Goal: Task Accomplishment & Management: Use online tool/utility

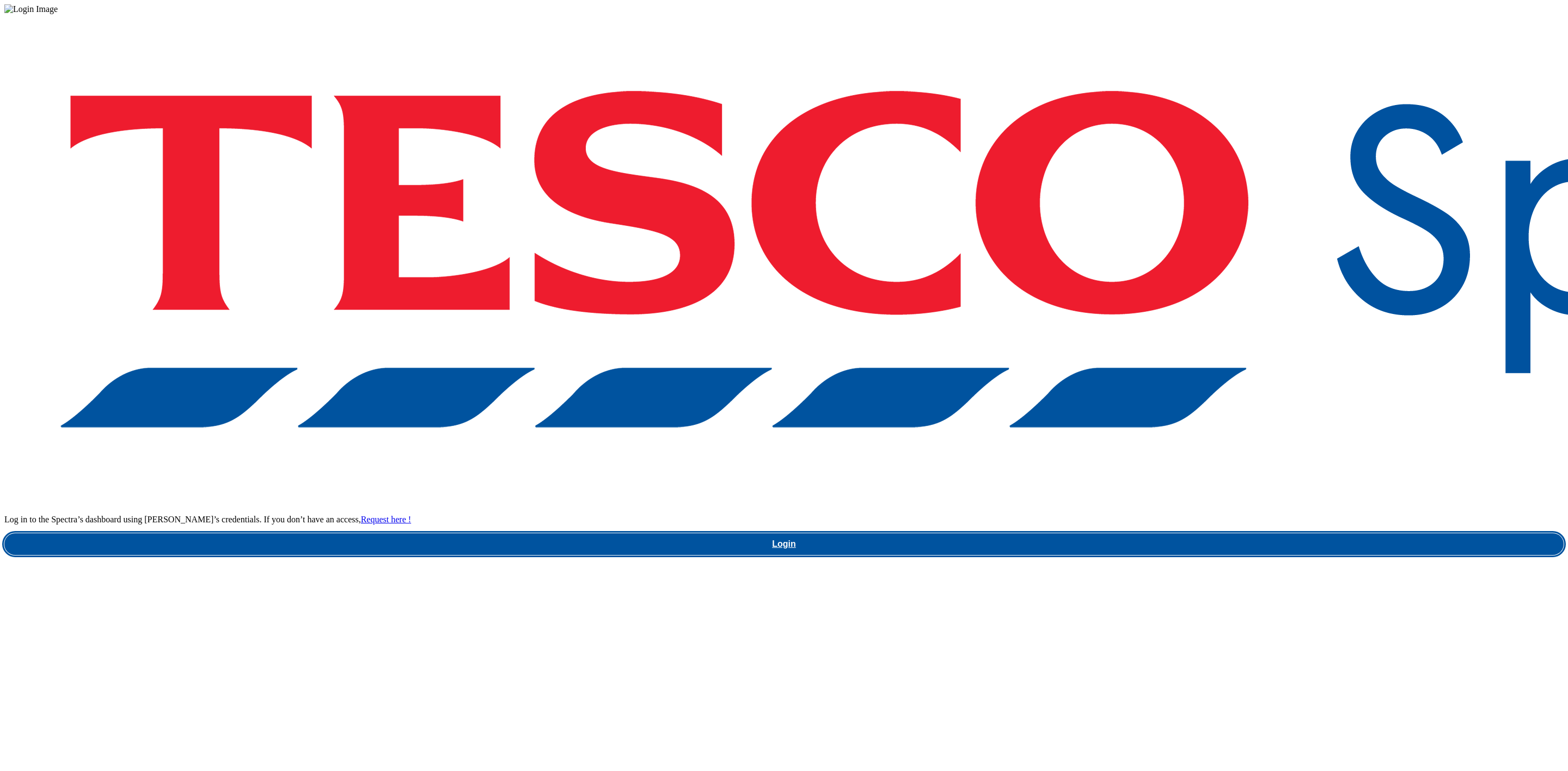
click at [1194, 534] on link "Login" at bounding box center [784, 545] width 1559 height 22
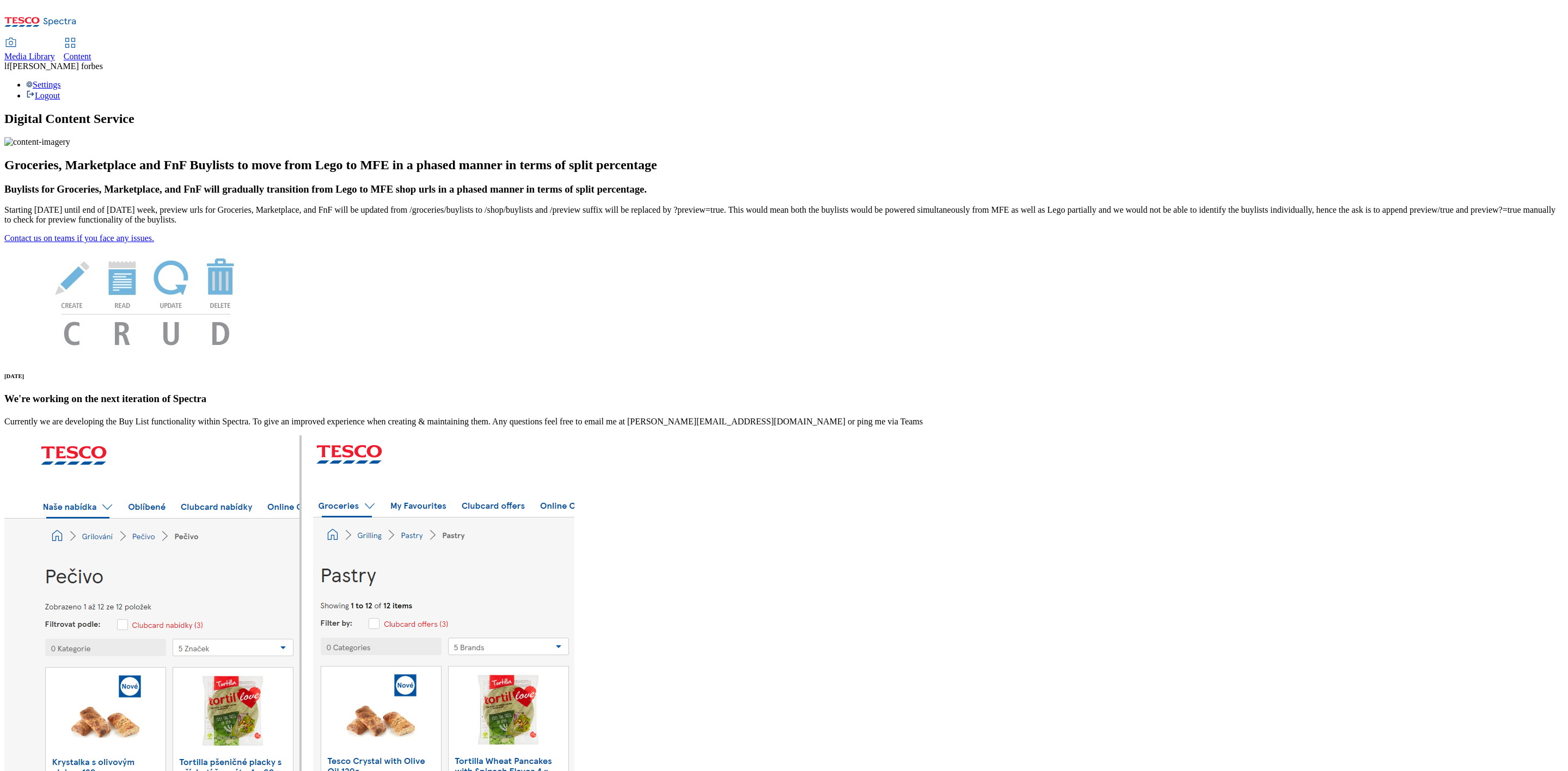
drag, startPoint x: 247, startPoint y: 17, endPoint x: 255, endPoint y: 35, distance: 19.7
click at [91, 52] on span "Content" at bounding box center [78, 56] width 28 height 9
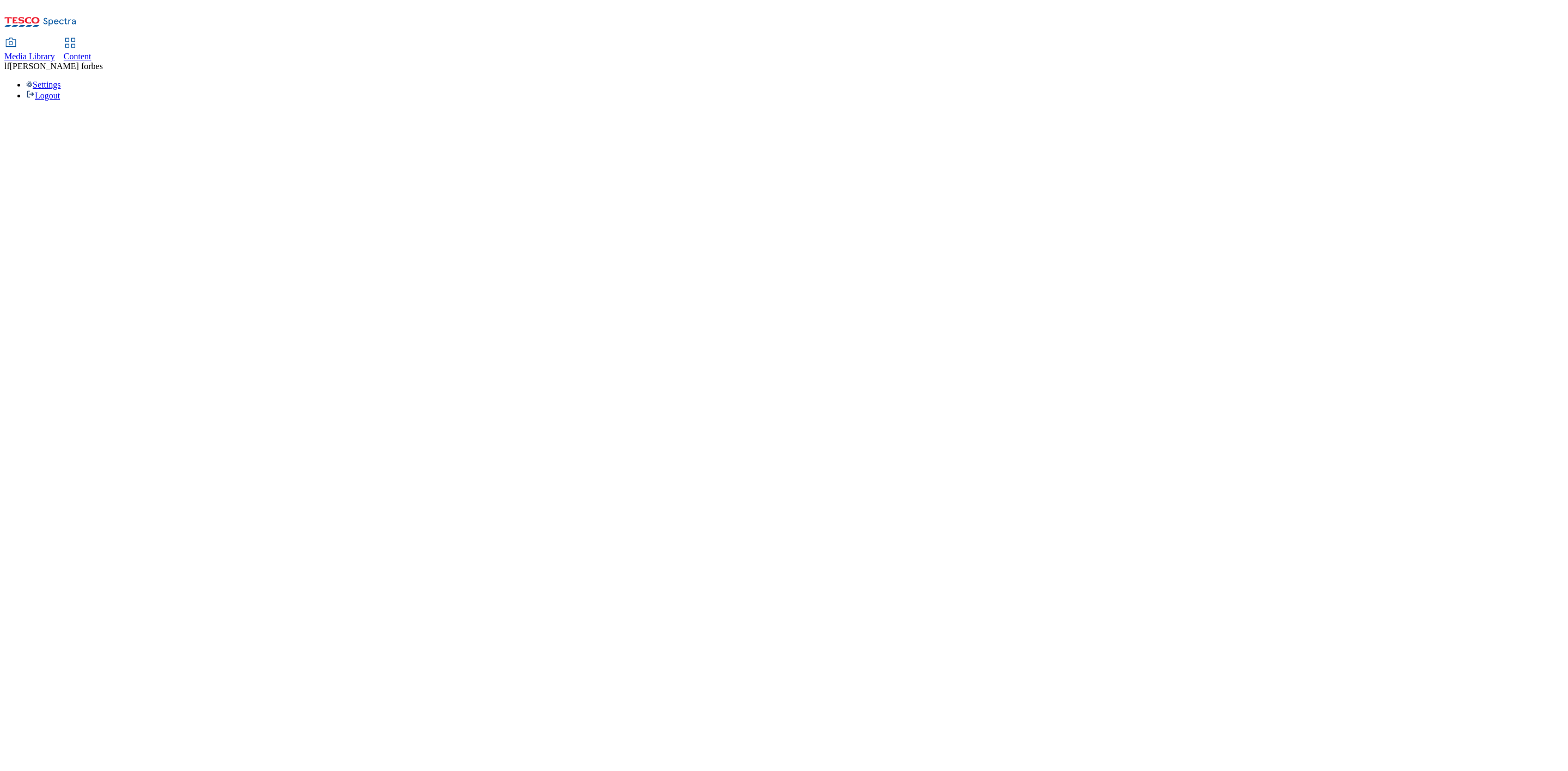
select select "ghs-uk"
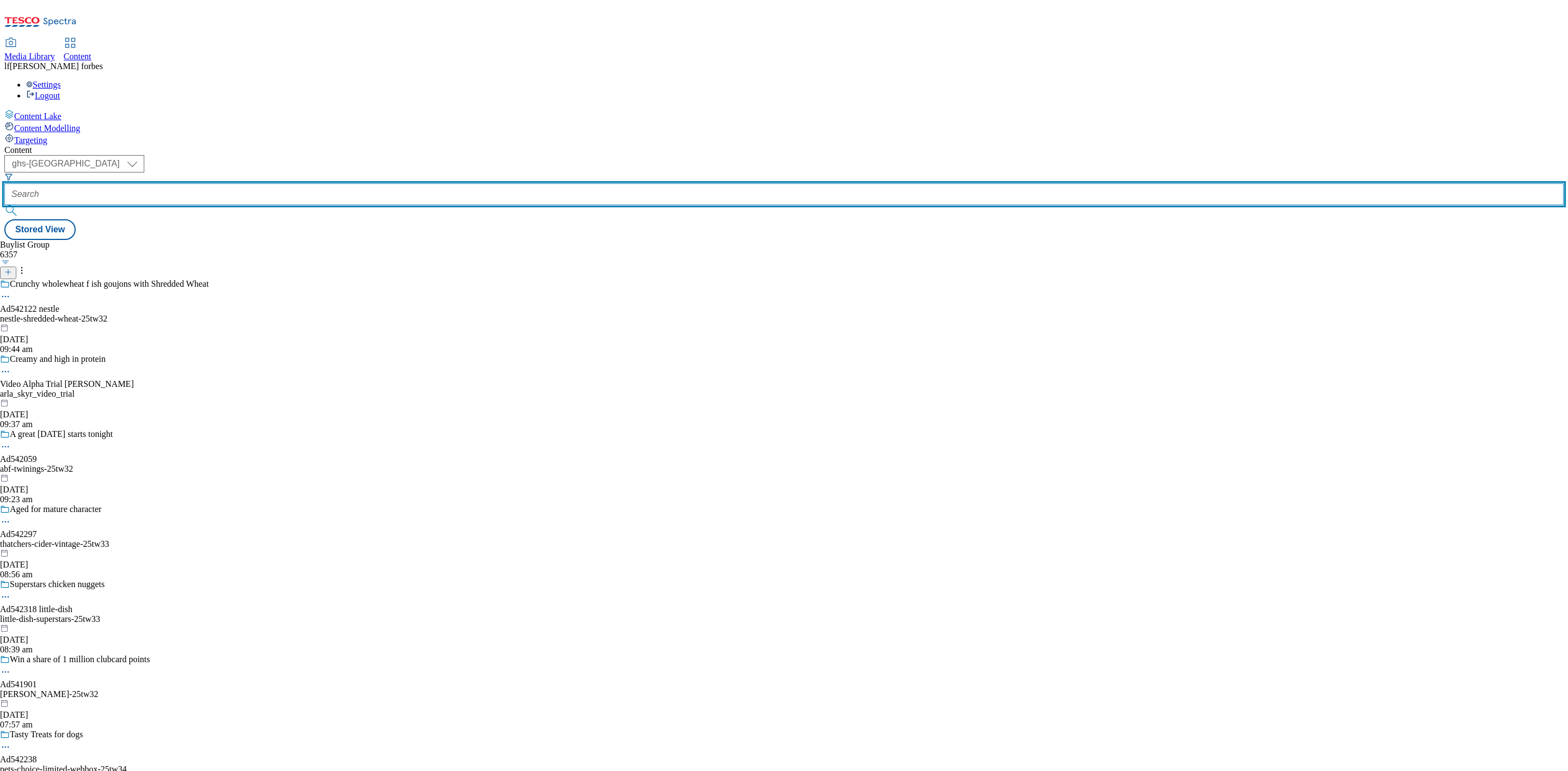
click at [247, 183] on input "text" at bounding box center [784, 194] width 1559 height 22
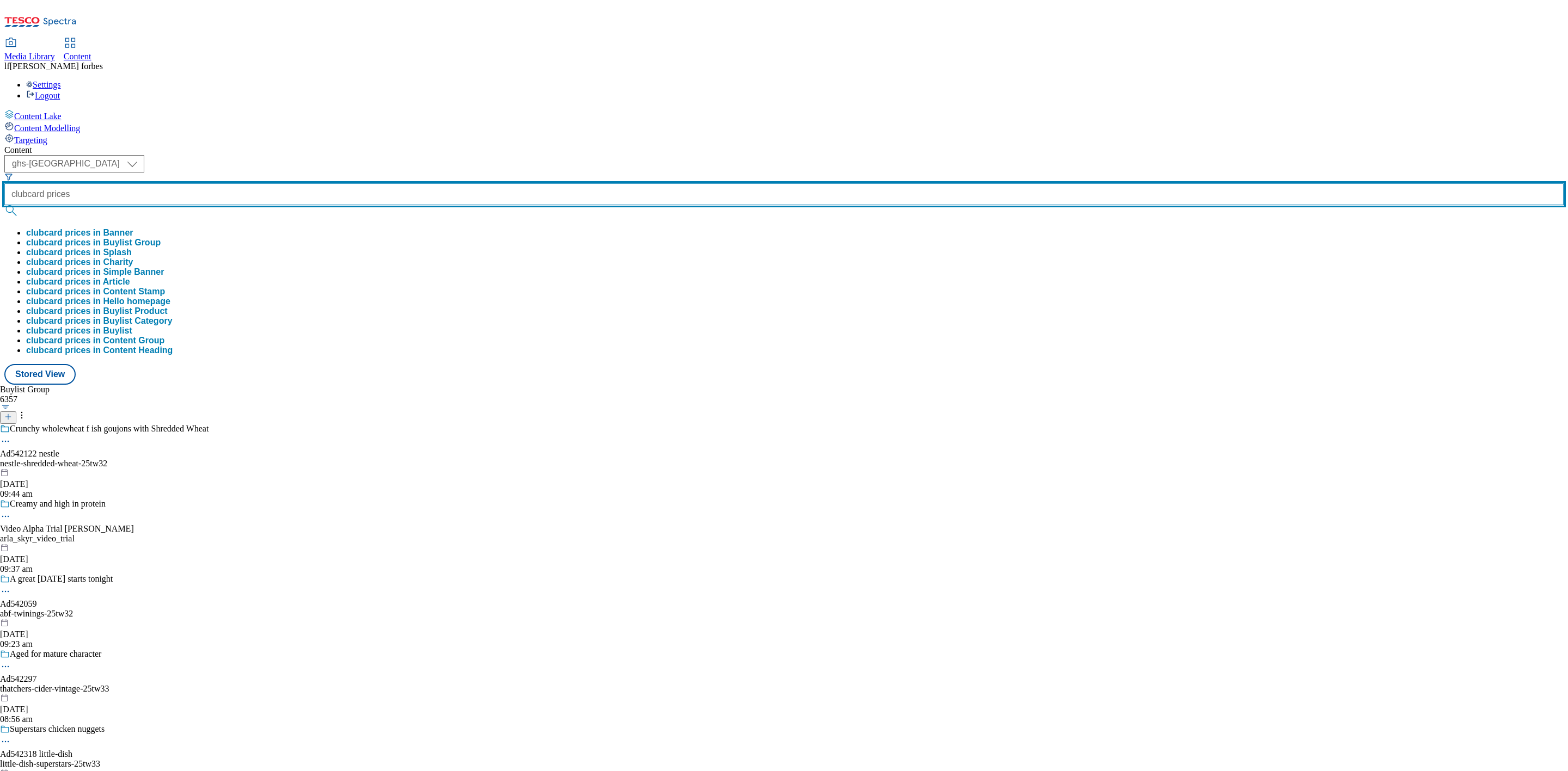
type input "clubcard prices"
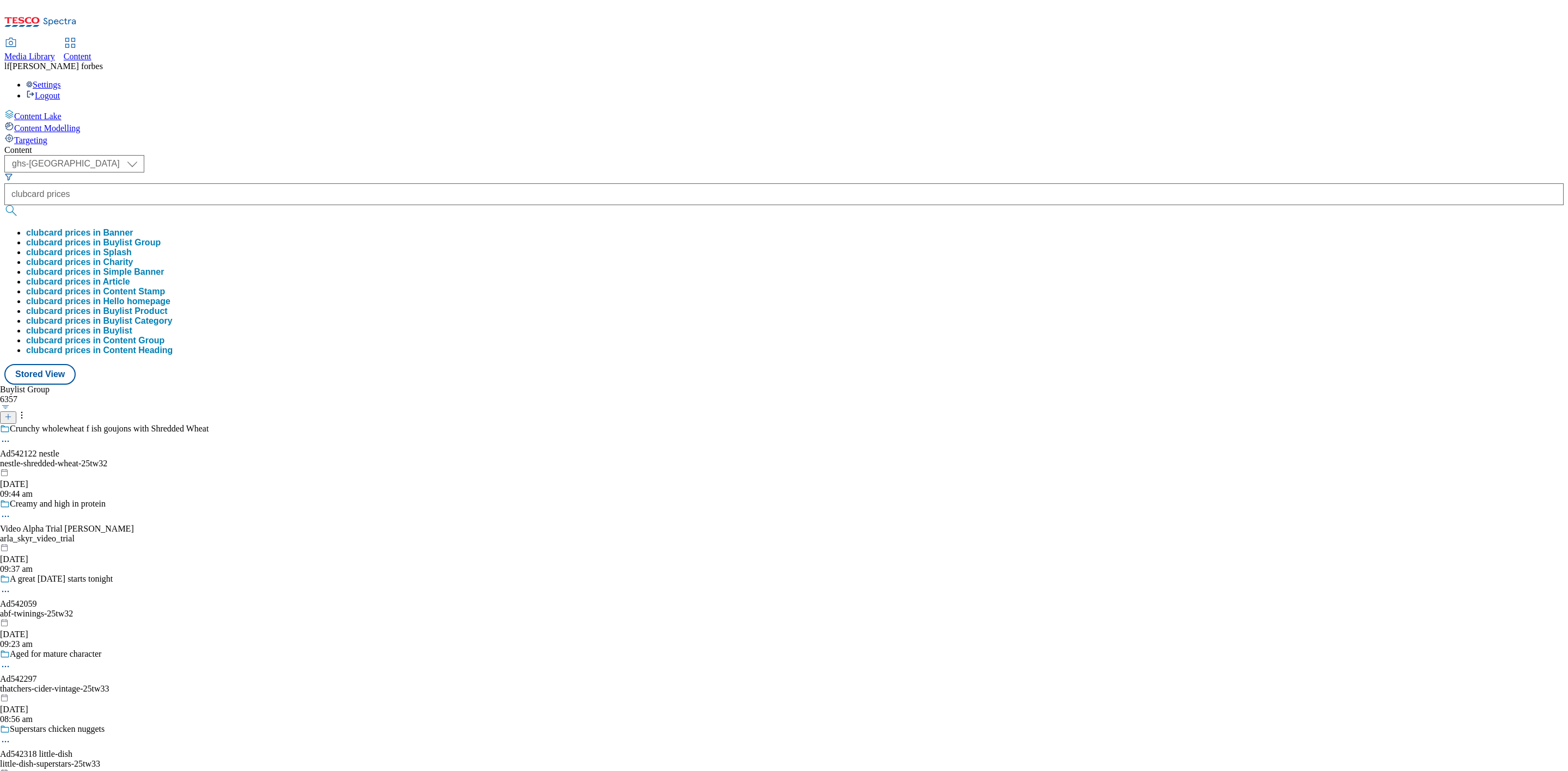
click at [19, 205] on button "submit" at bounding box center [12, 211] width 15 height 11
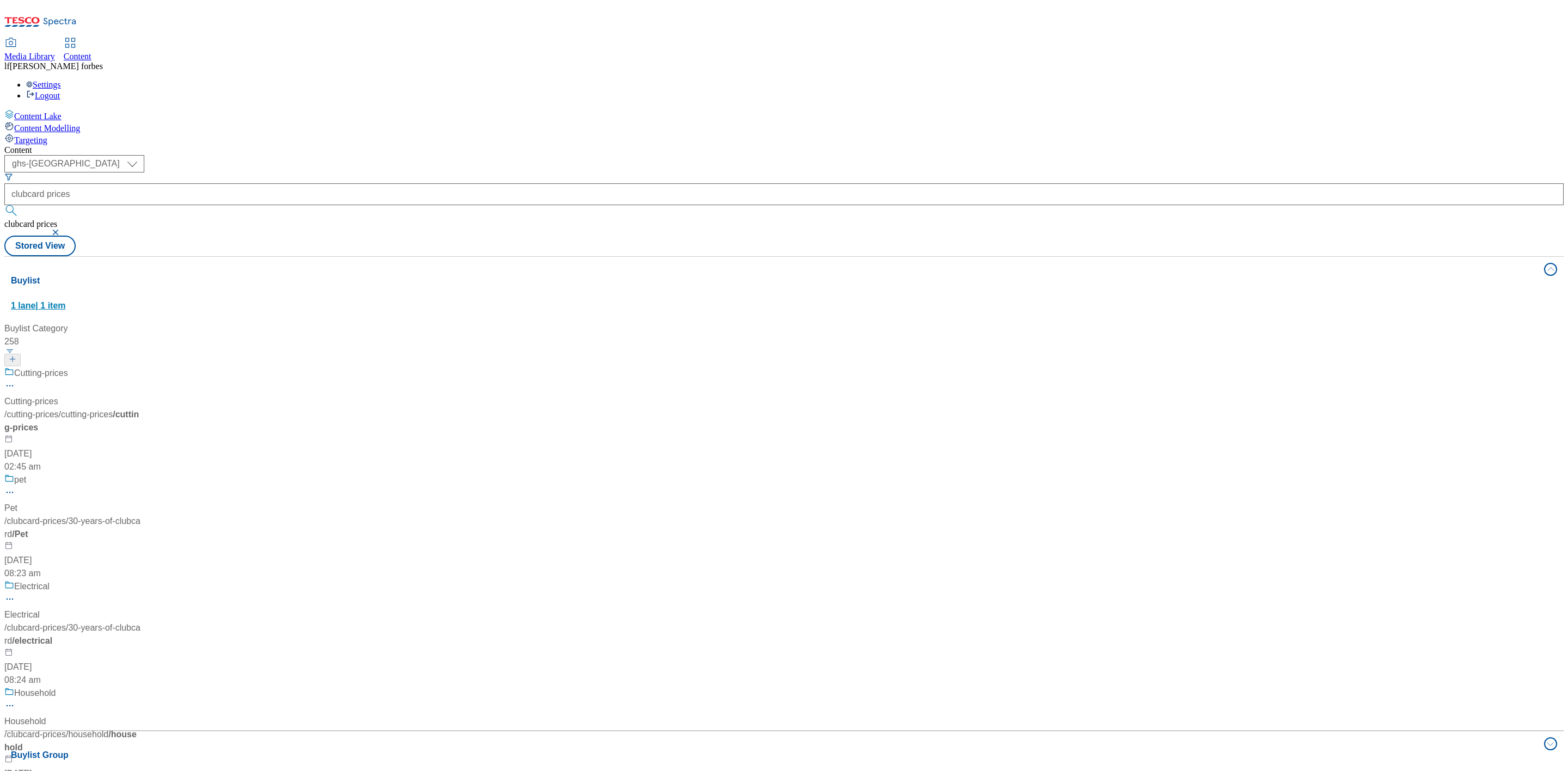
click at [255, 257] on button "Buylist 1 lane | 1 item" at bounding box center [784, 287] width 1559 height 61
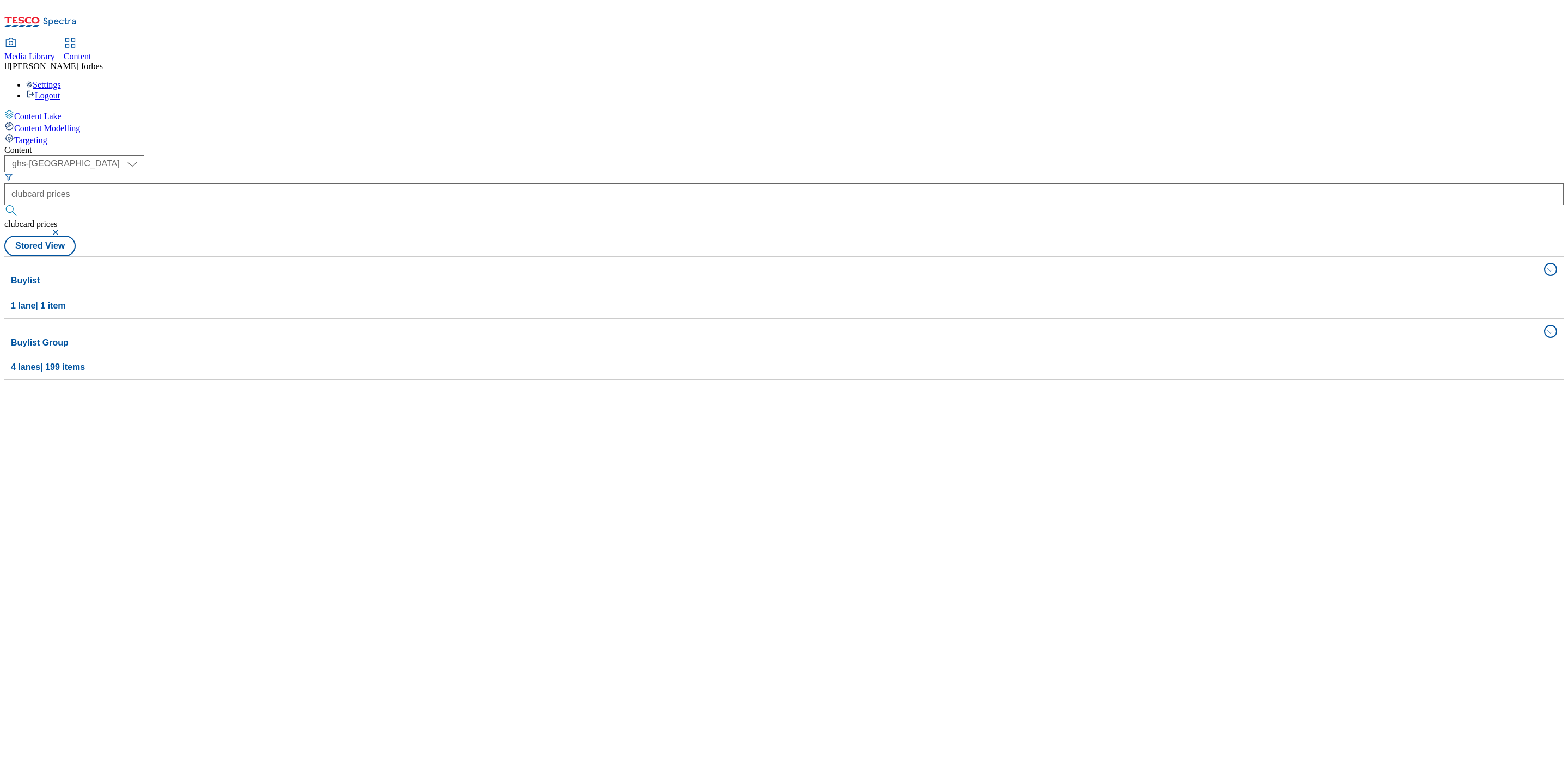
click at [194, 256] on div "Buylist 1 lane | 1 item Buylist Category 258 Cutting-prices Cutting-prices / cu…" at bounding box center [784, 318] width 1559 height 124
click at [196, 337] on h4 "Buylist Group" at bounding box center [774, 343] width 1527 height 13
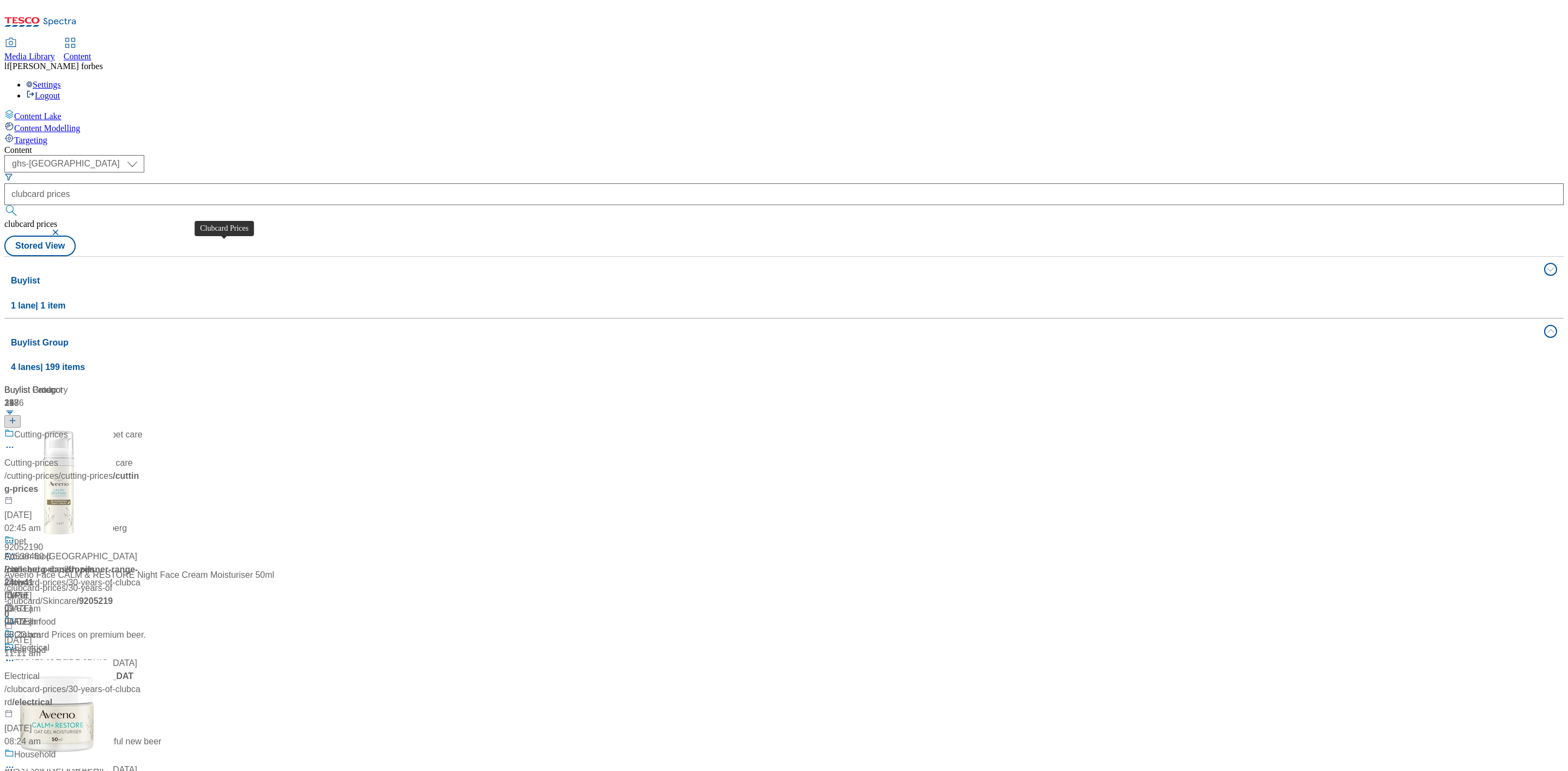
click at [75, 428] on div "Clubcard Prices" at bounding box center [44, 434] width 61 height 13
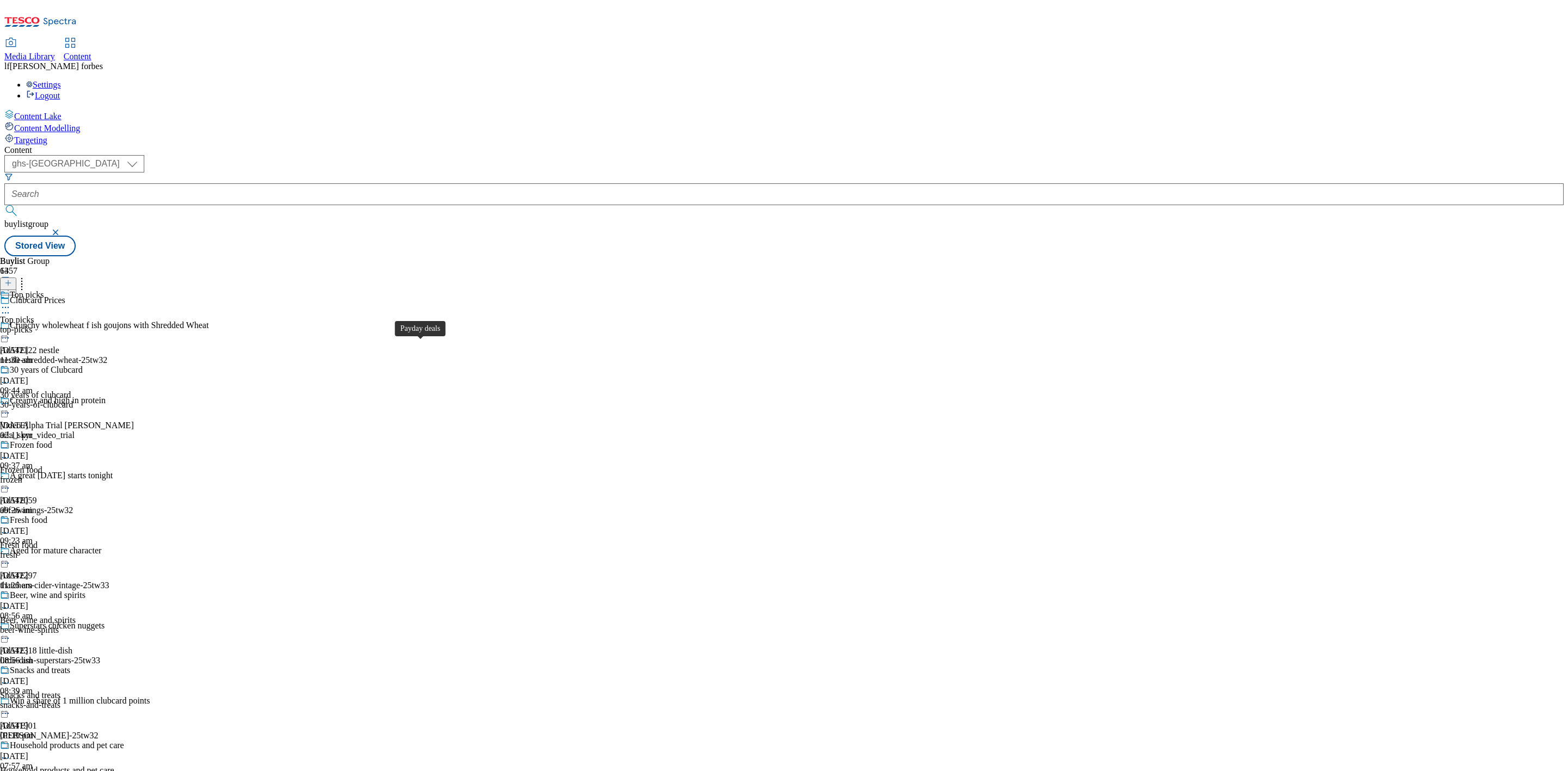
scroll to position [194, 0]
click at [124, 571] on div "Beer, wine and spirits Beer, wine and spirits beer-wine-spirits 16 Sept 2025 08…" at bounding box center [62, 627] width 124 height 75
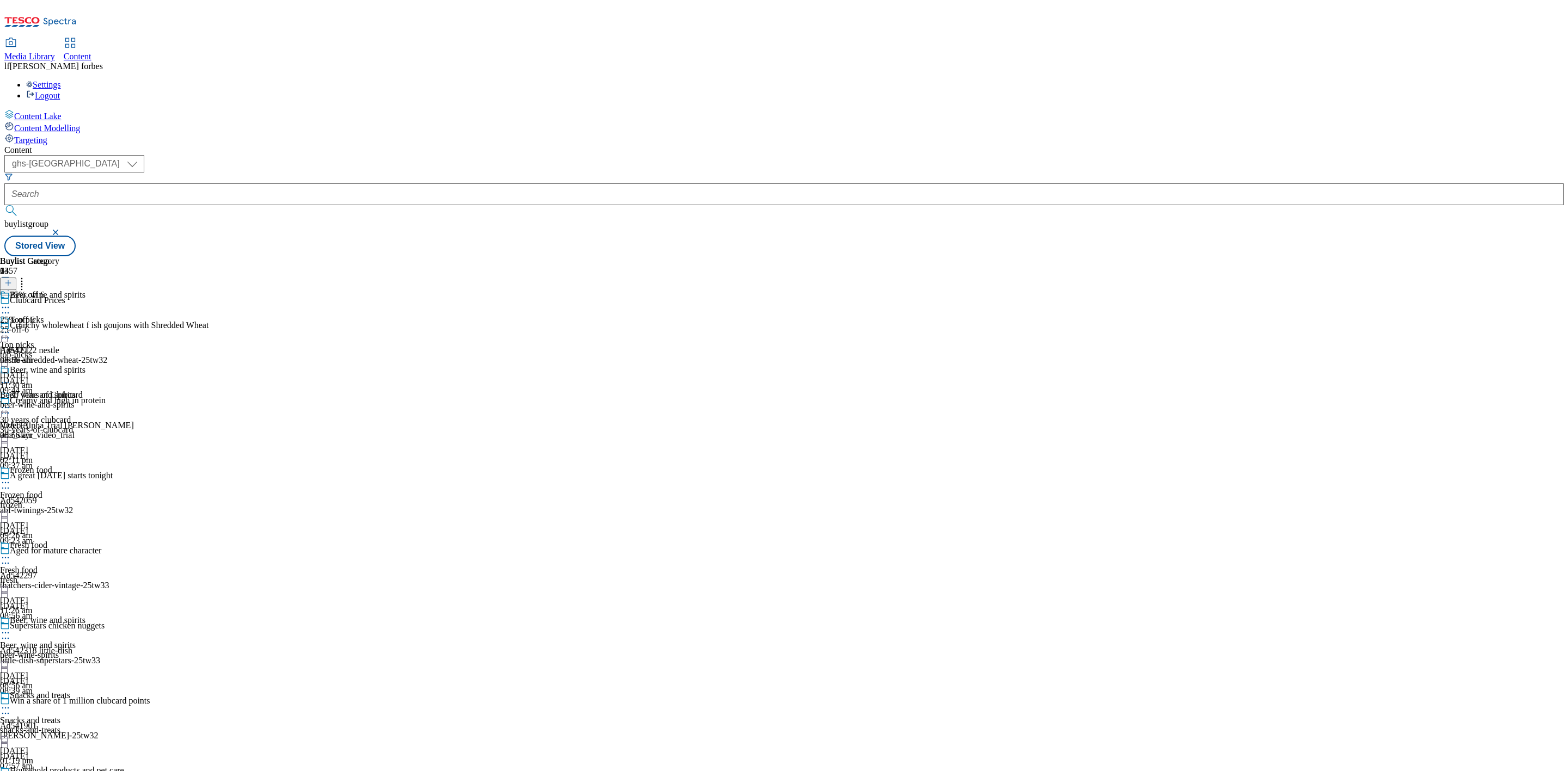
scroll to position [276, 0]
click at [11, 571] on icon at bounding box center [5, 633] width 11 height 11
click at [69, 571] on span "Un-publish" at bounding box center [51, 756] width 35 height 8
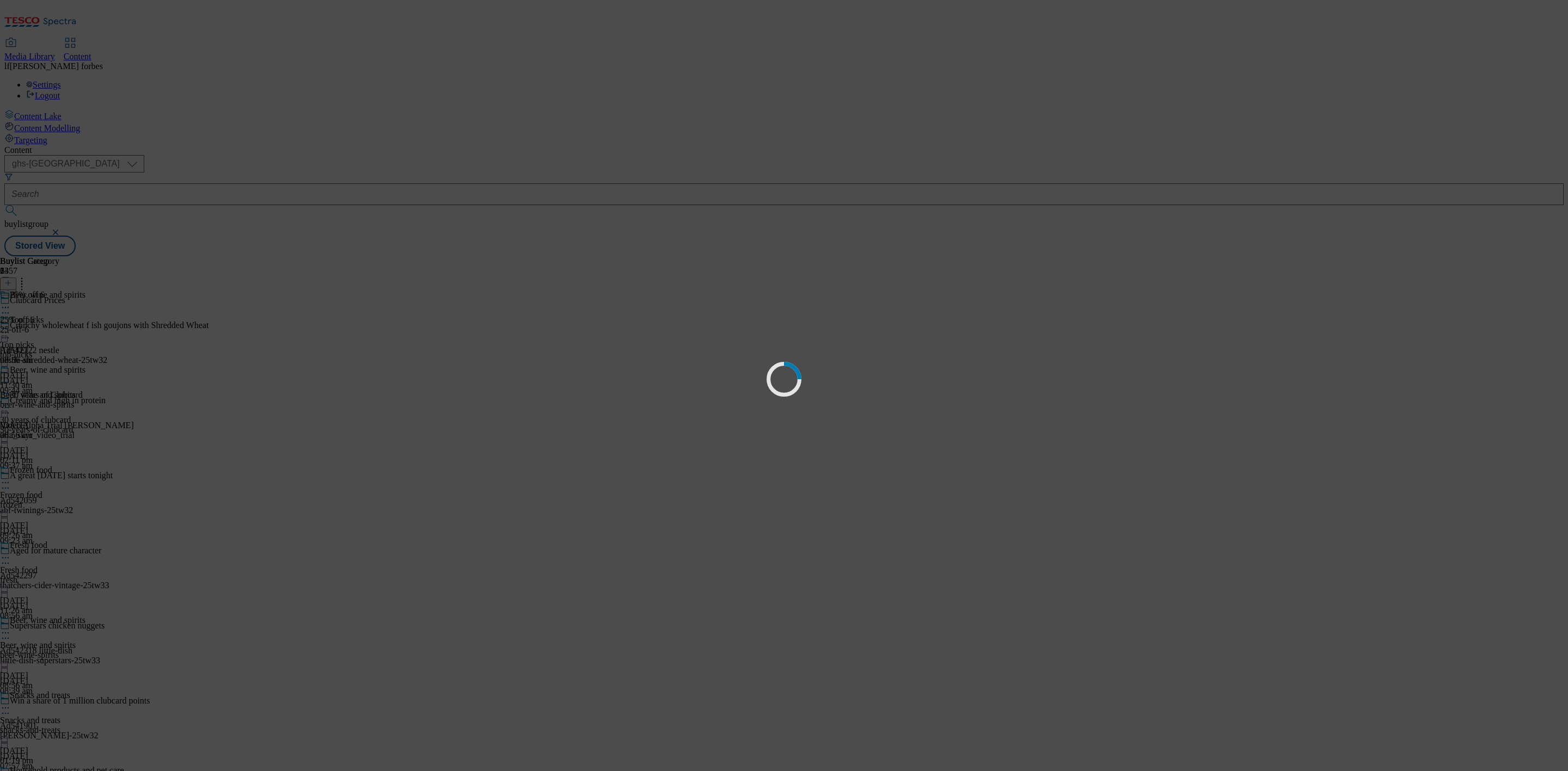
scroll to position [0, 0]
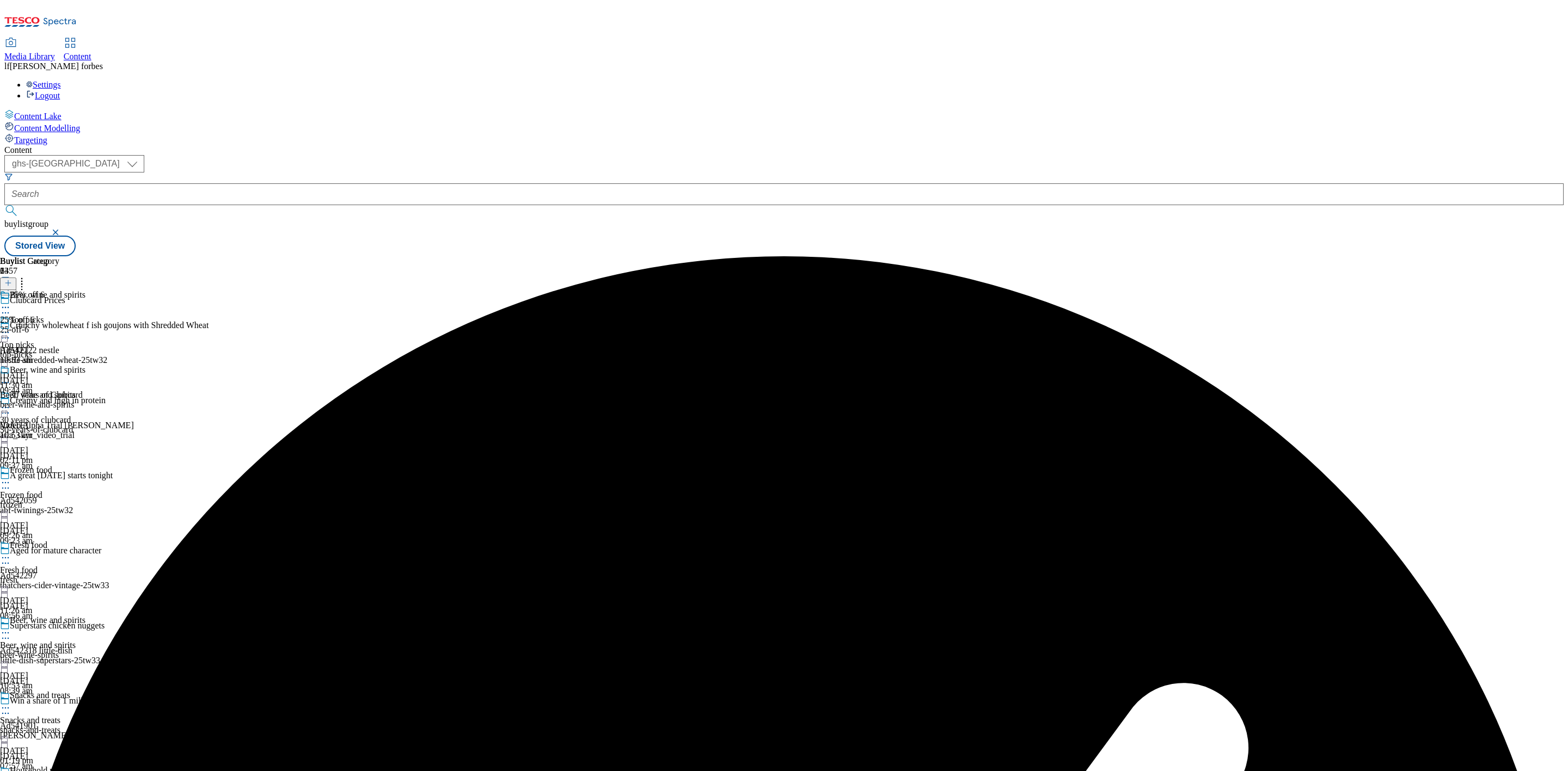
click at [11, 302] on icon at bounding box center [5, 307] width 11 height 11
click at [70, 389] on span "Un-preview" at bounding box center [52, 393] width 37 height 8
click at [11, 302] on icon at bounding box center [5, 307] width 11 height 11
click at [46, 327] on span "Edit" at bounding box center [40, 330] width 13 height 8
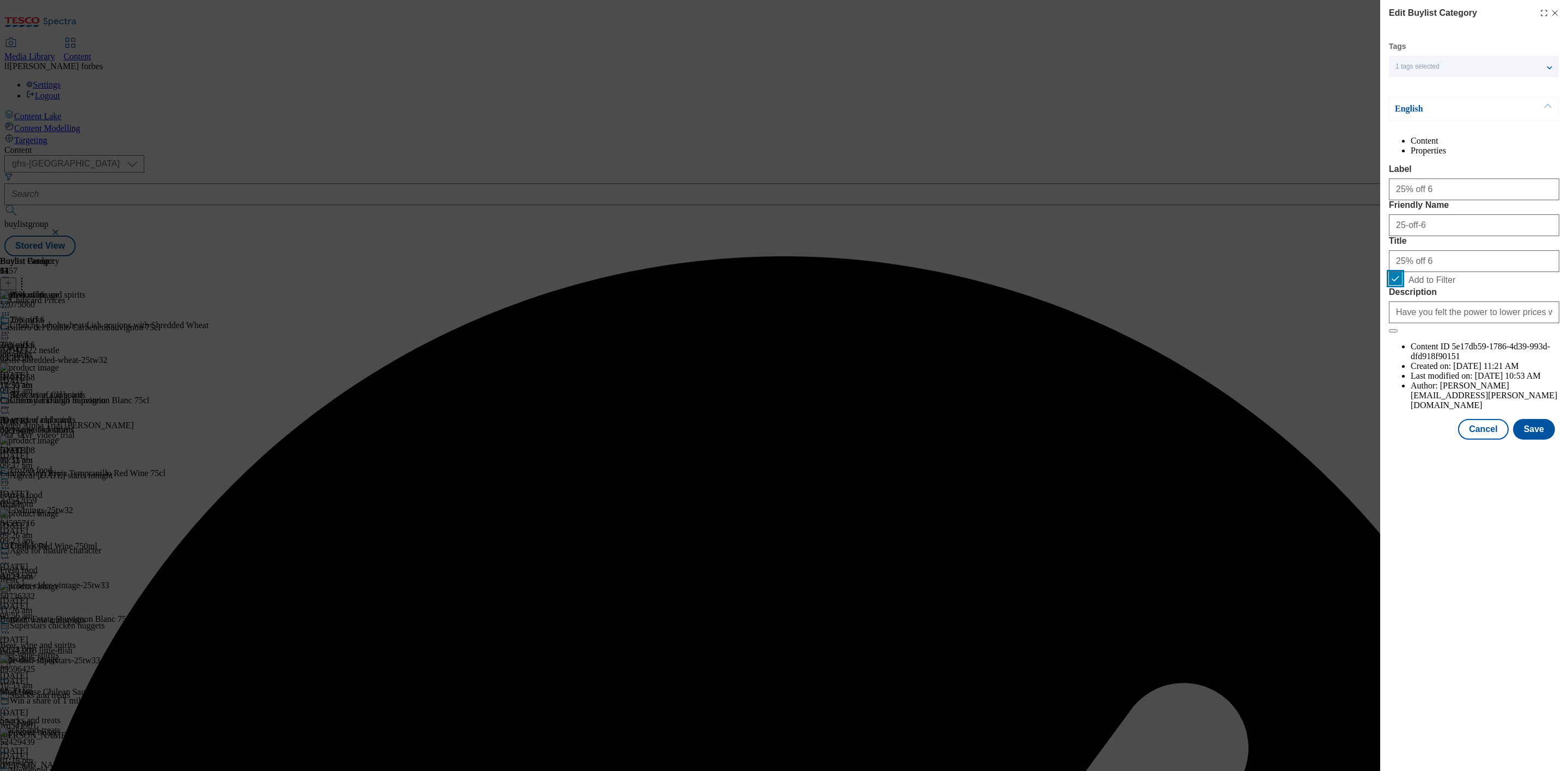
click at [1161, 285] on input "Add to Filter" at bounding box center [1395, 278] width 13 height 13
checkbox input "false"
click at [1161, 440] on button "Save" at bounding box center [1534, 430] width 42 height 21
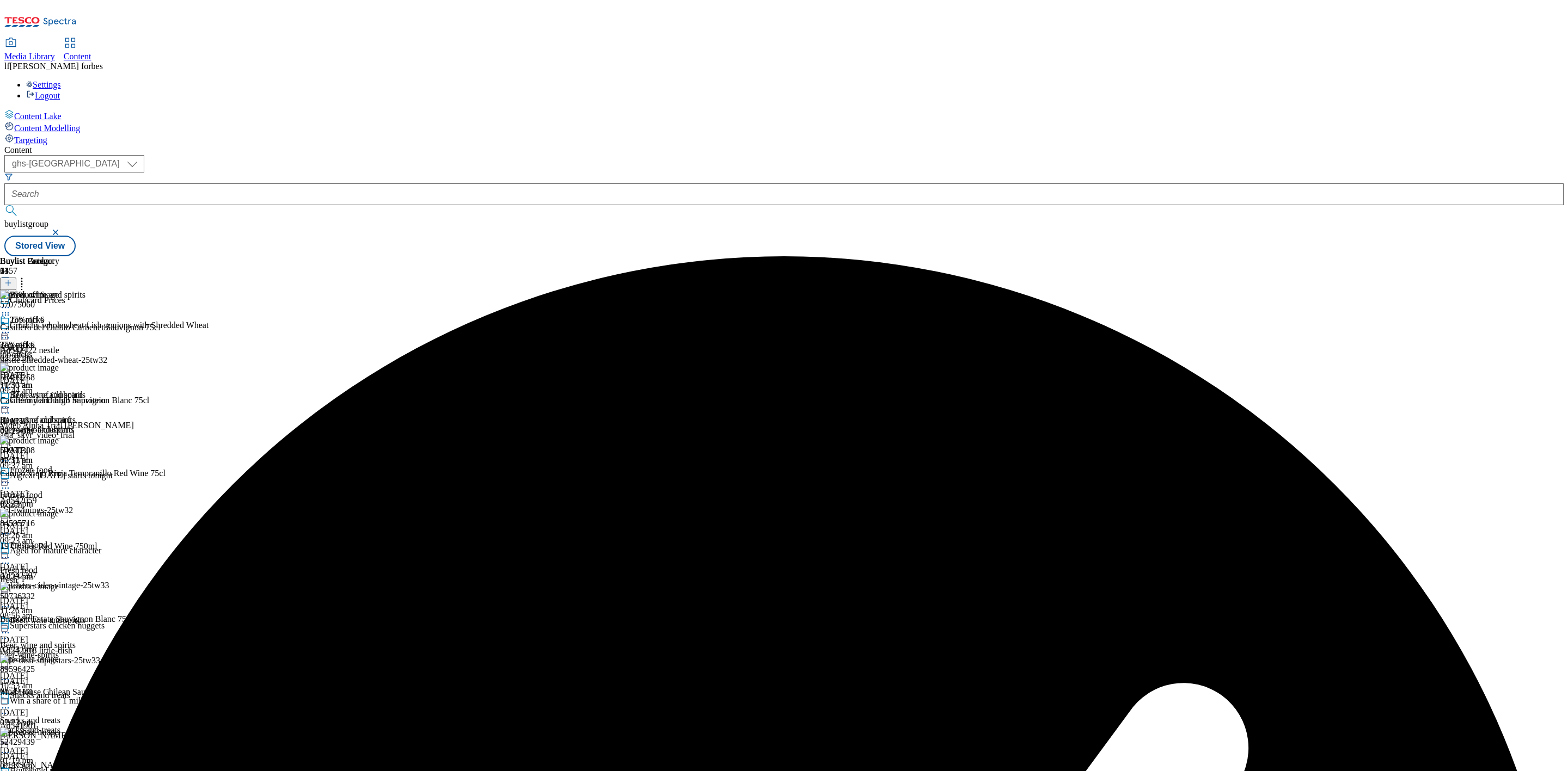
click at [27, 276] on icon at bounding box center [22, 281] width 11 height 11
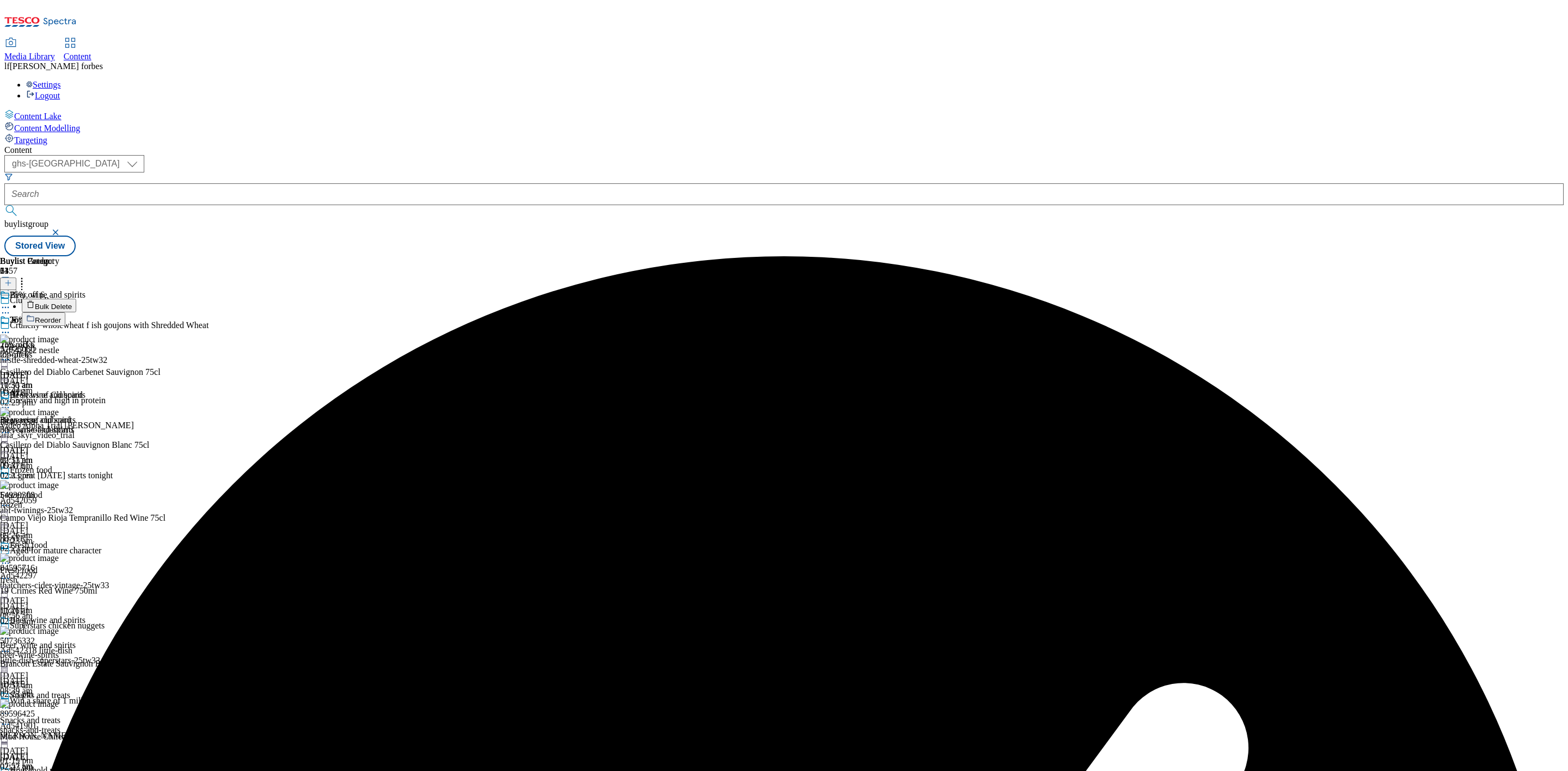
click at [65, 312] on button "Reorder" at bounding box center [44, 319] width 44 height 13
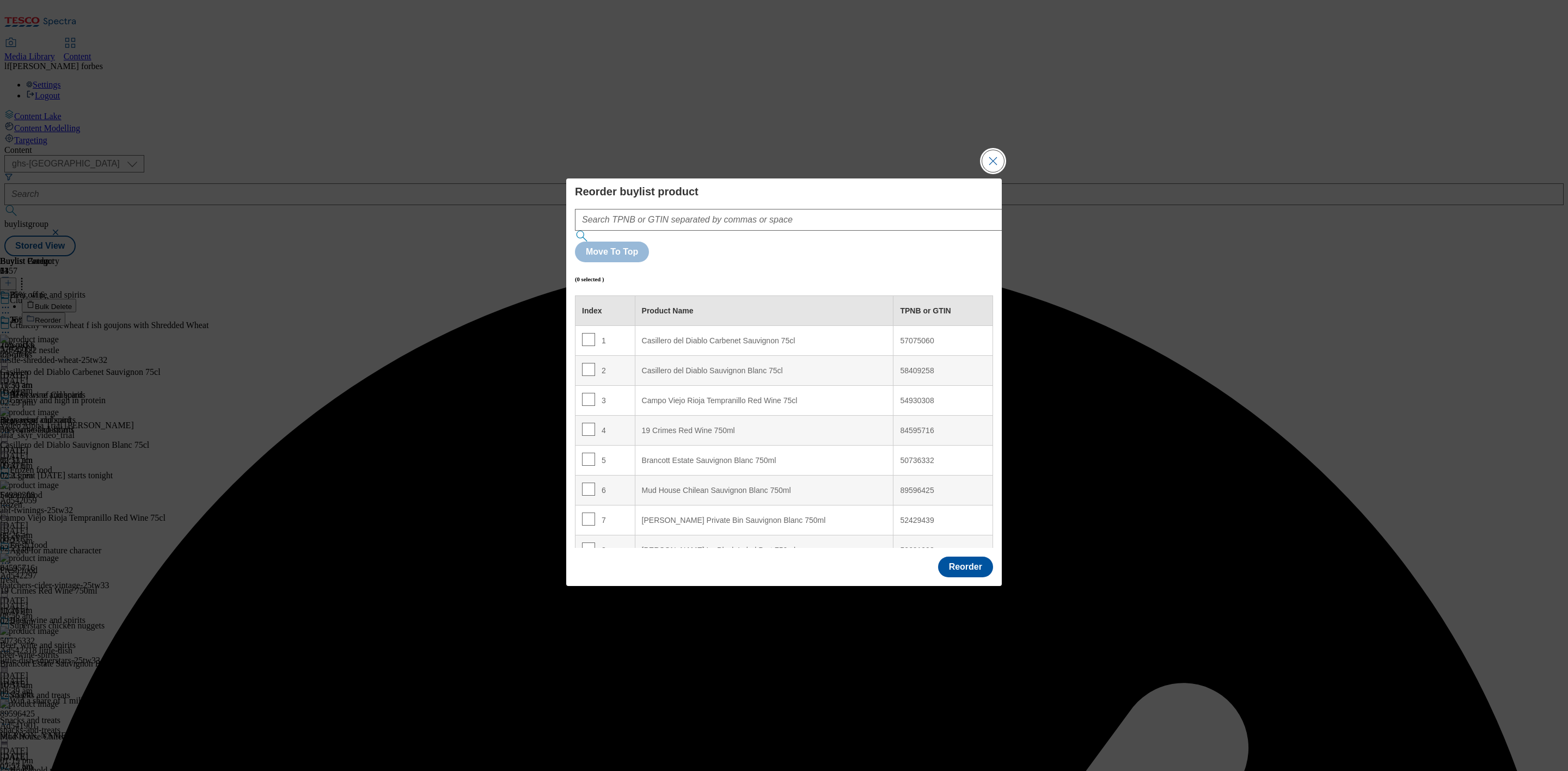
click at [987, 172] on button "Close Modal" at bounding box center [993, 161] width 22 height 22
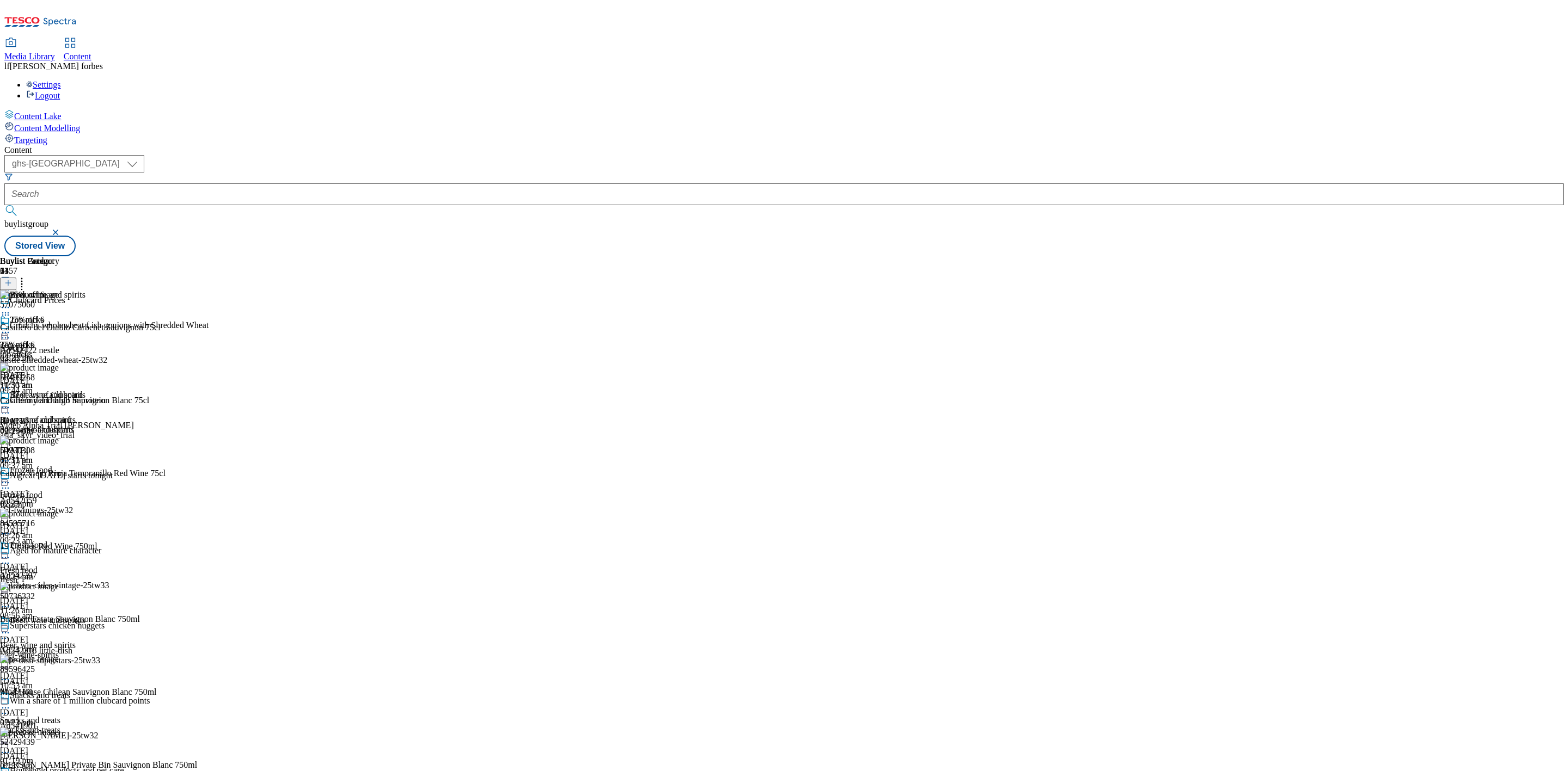
click at [27, 276] on icon at bounding box center [22, 281] width 11 height 11
click at [65, 312] on button "Reorder" at bounding box center [44, 319] width 44 height 13
drag, startPoint x: 640, startPoint y: 323, endPoint x: 653, endPoint y: 208, distance: 115.7
click at [653, 208] on body "Icons icon_account icon_add icon_backward_link icon_basket icon_benefits icon_c…" at bounding box center [784, 130] width 1559 height 252
click at [44, 311] on button "Done" at bounding box center [22, 321] width 44 height 21
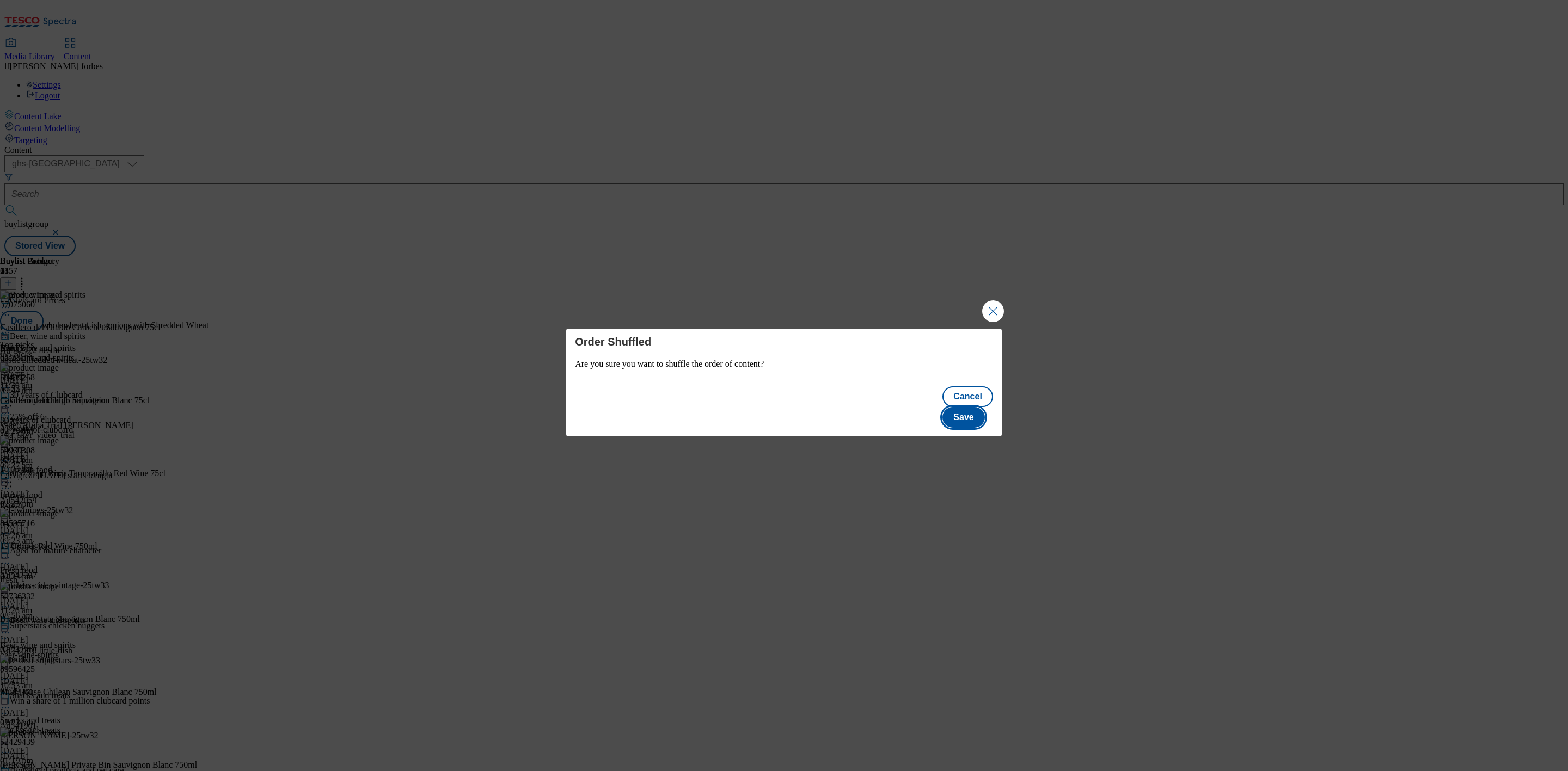
click at [956, 407] on button "Save" at bounding box center [963, 417] width 42 height 21
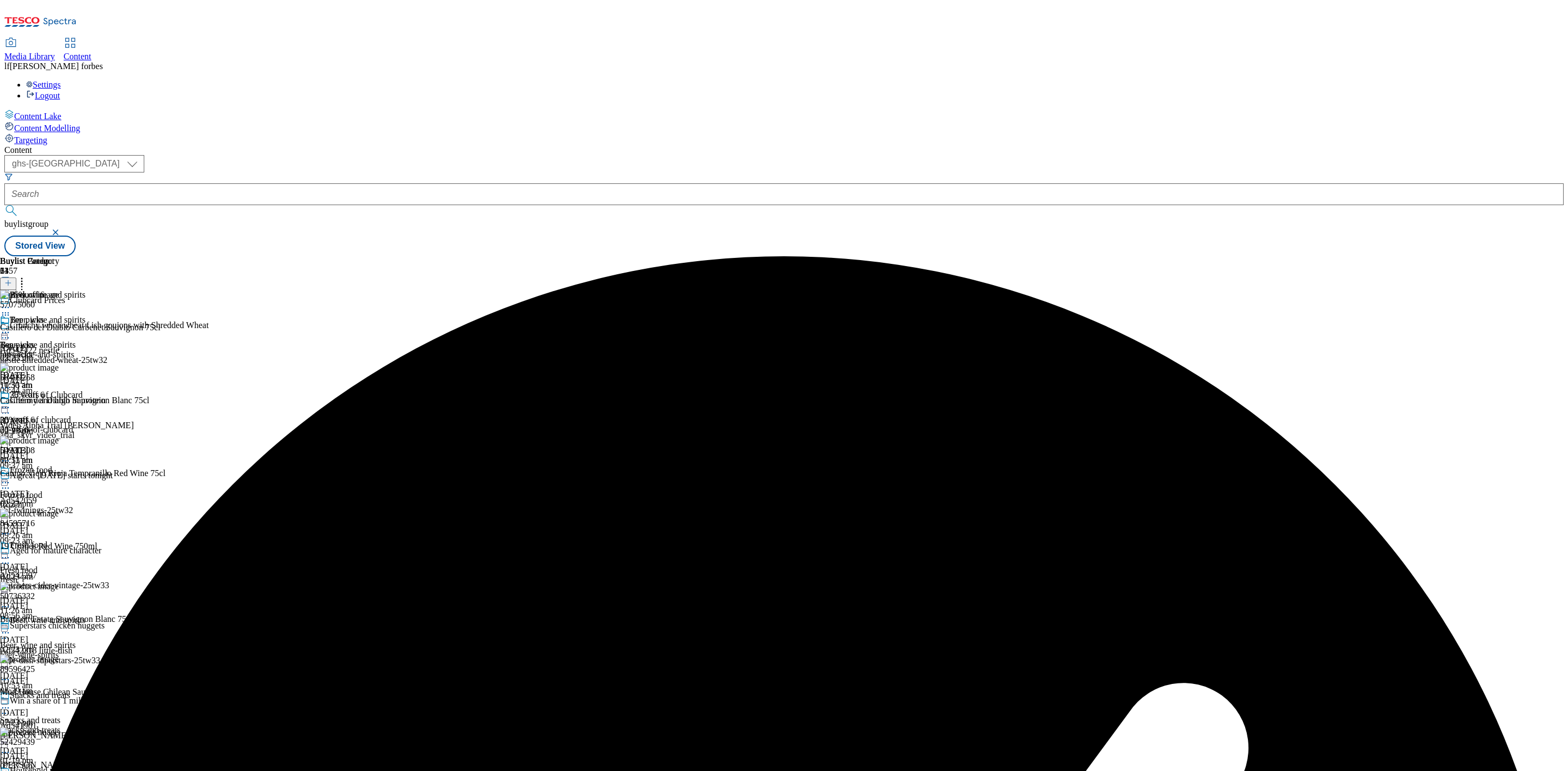
click at [11, 302] on icon at bounding box center [5, 307] width 11 height 11
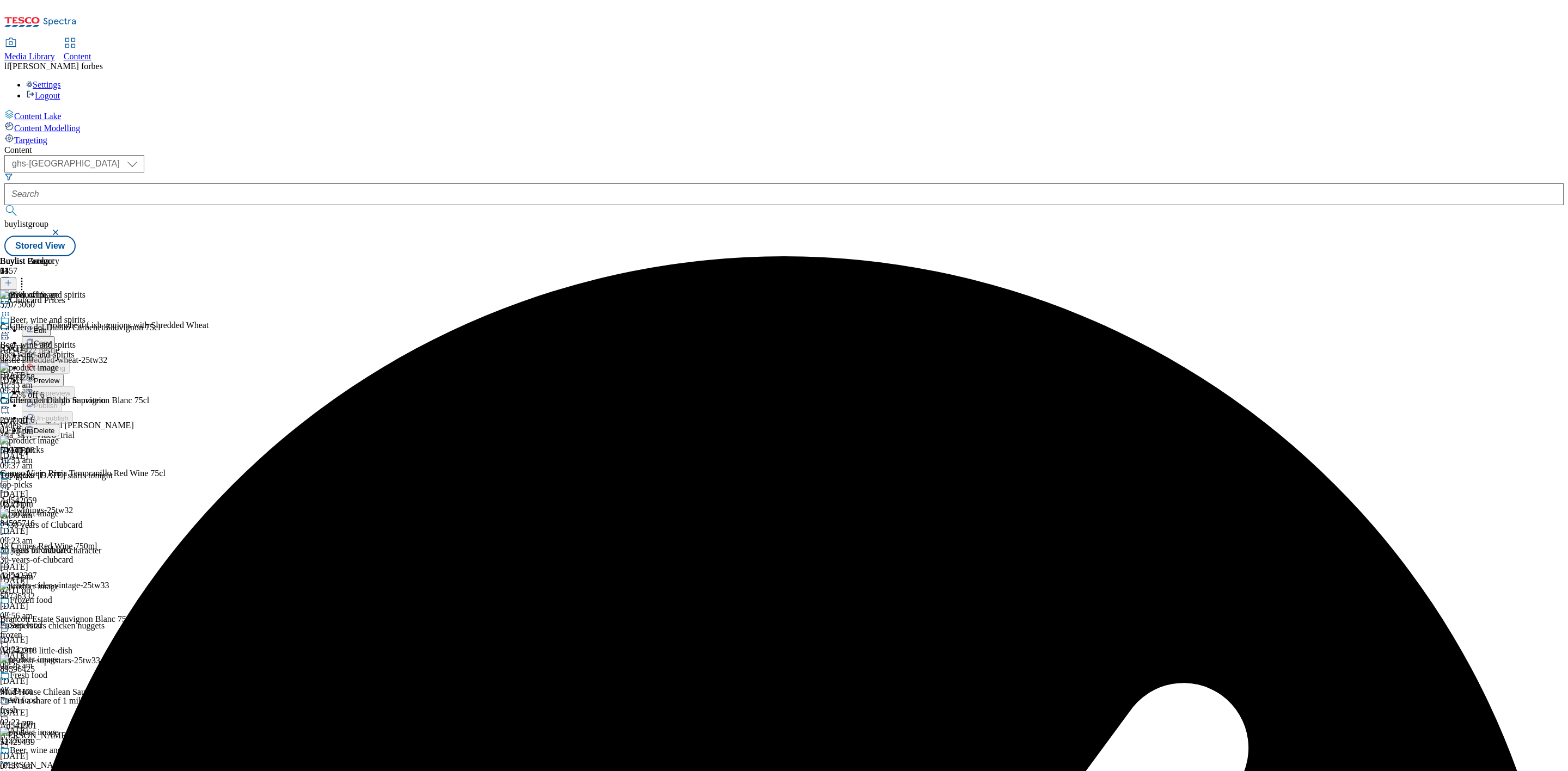
click at [59, 377] on span "Preview" at bounding box center [46, 380] width 26 height 8
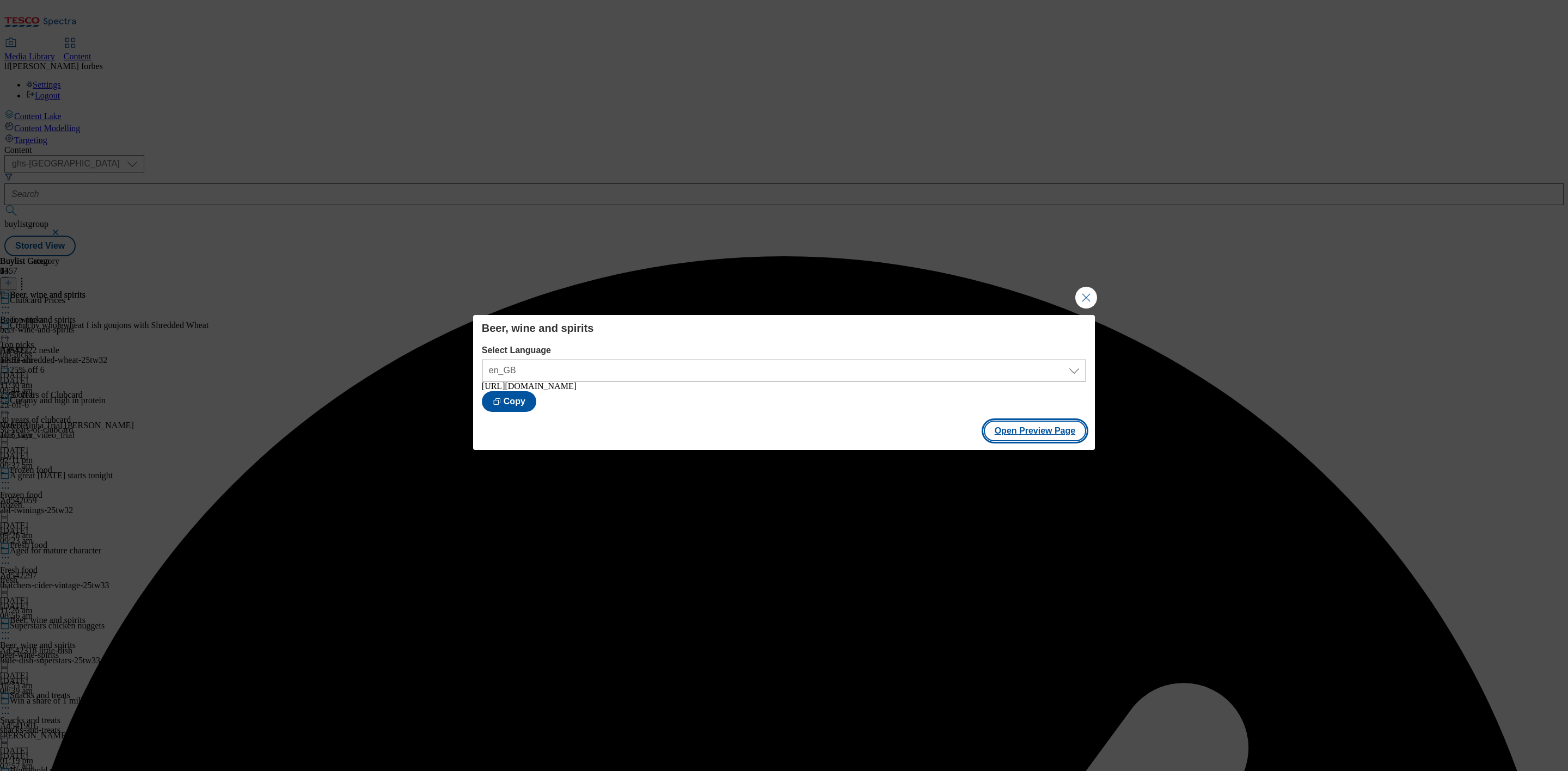
click at [1024, 433] on button "Open Preview Page" at bounding box center [1035, 431] width 103 height 21
click at [1093, 296] on button "Close Modal" at bounding box center [1087, 298] width 22 height 22
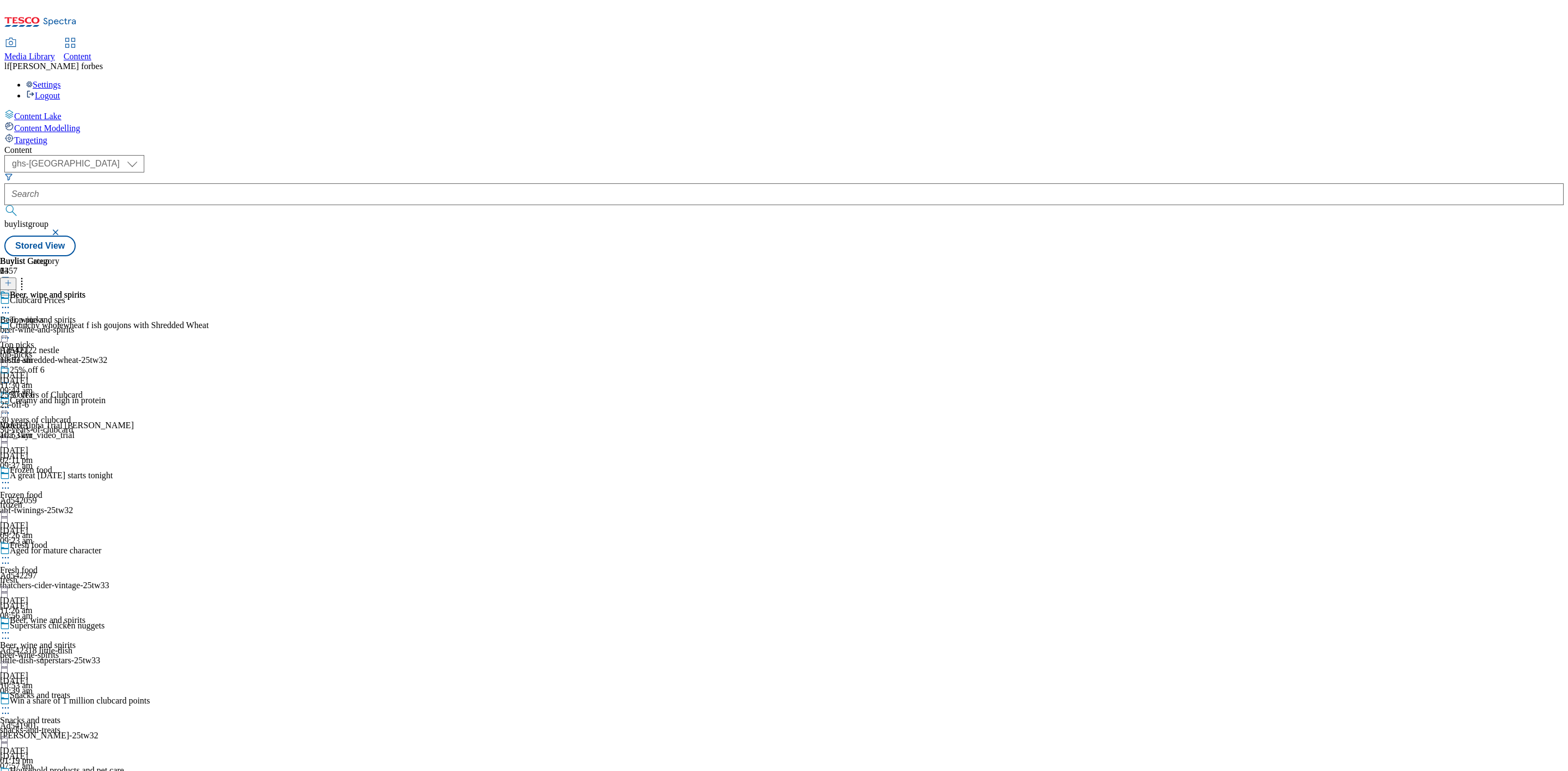
click at [11, 302] on icon at bounding box center [5, 307] width 11 height 11
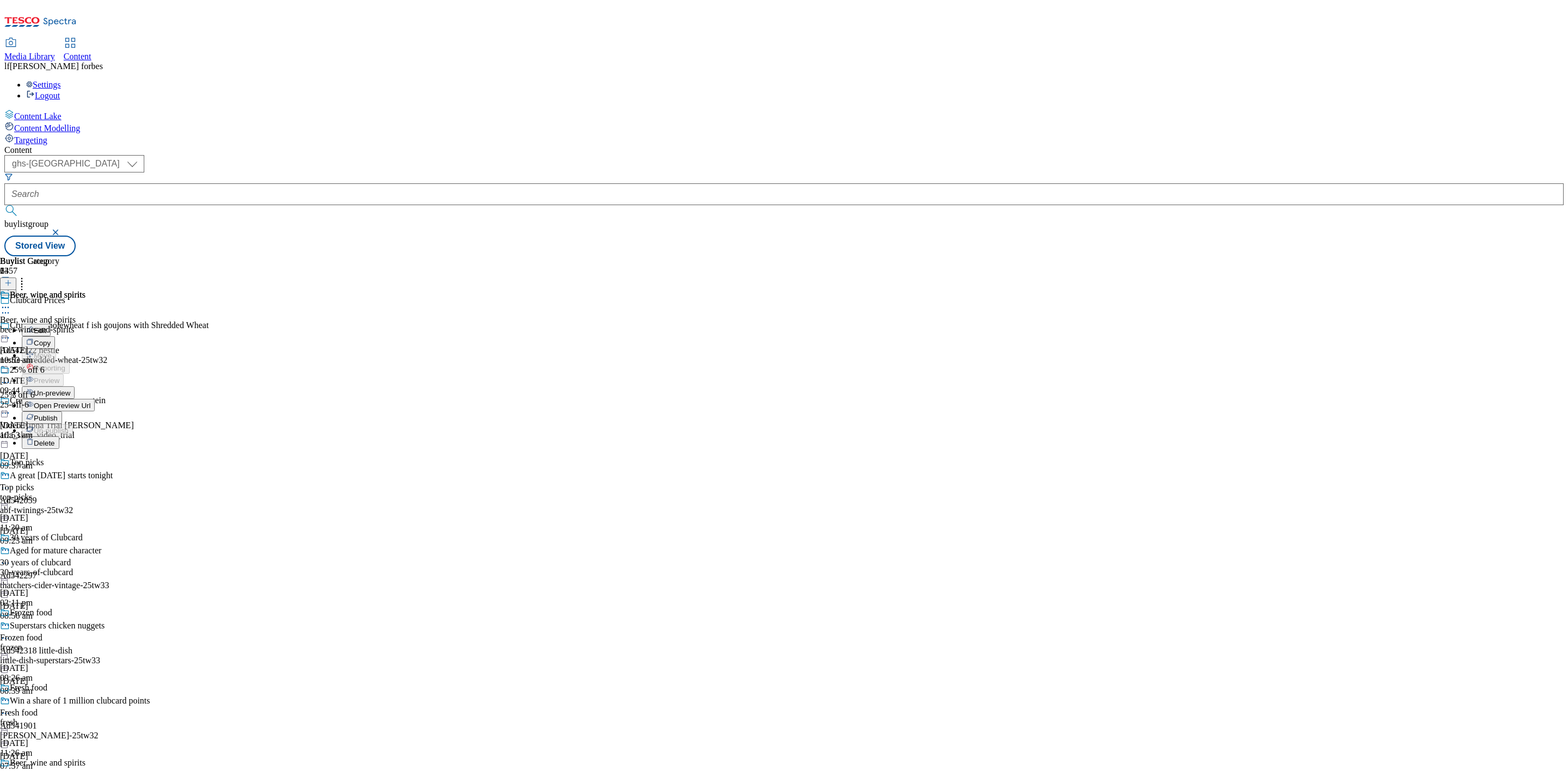
click at [58, 414] on span "Publish" at bounding box center [45, 418] width 24 height 8
